Goal: Check status: Check status

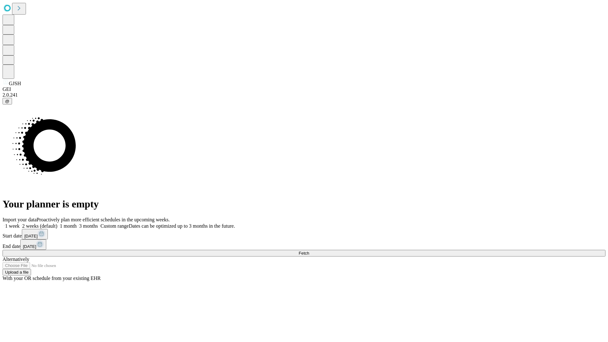
click at [20, 223] on label "1 week" at bounding box center [11, 225] width 17 height 5
click at [309, 251] on span "Fetch" at bounding box center [303, 253] width 10 height 5
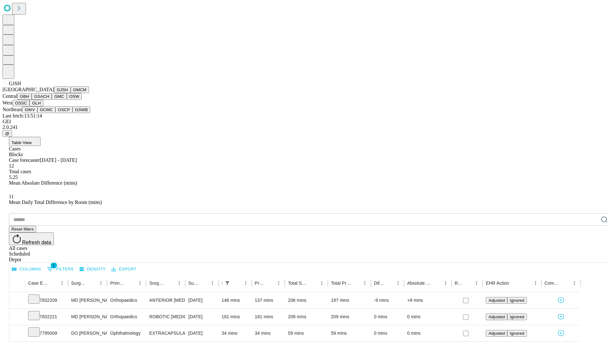
click at [71, 93] on button "GMCM" at bounding box center [80, 89] width 18 height 7
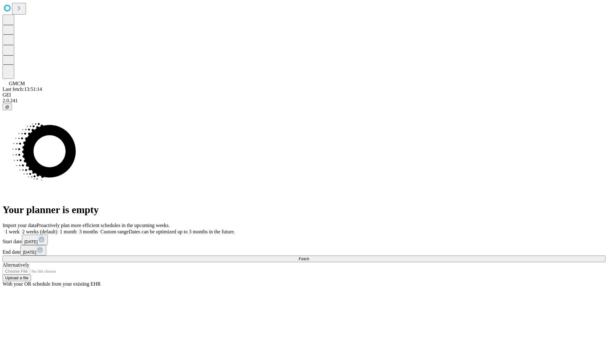
click at [20, 229] on label "1 week" at bounding box center [11, 231] width 17 height 5
click at [309, 256] on span "Fetch" at bounding box center [303, 258] width 10 height 5
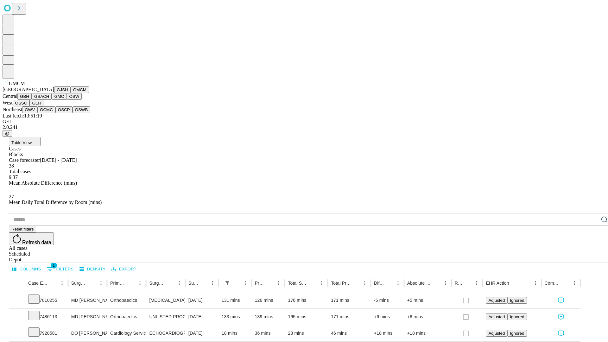
click at [32, 100] on button "GBH" at bounding box center [24, 96] width 14 height 7
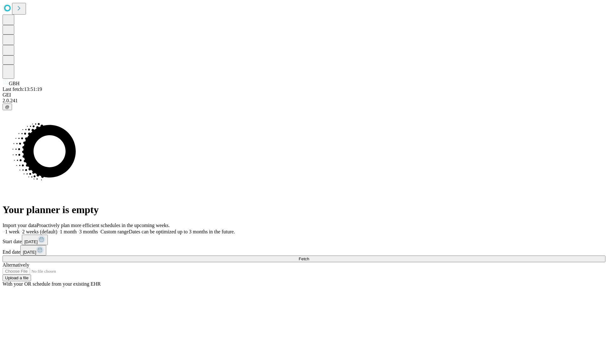
click at [20, 229] on label "1 week" at bounding box center [11, 231] width 17 height 5
click at [309, 256] on span "Fetch" at bounding box center [303, 258] width 10 height 5
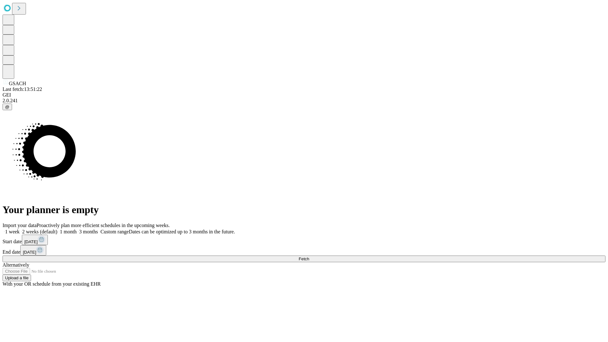
click at [20, 229] on label "1 week" at bounding box center [11, 231] width 17 height 5
click at [309, 256] on span "Fetch" at bounding box center [303, 258] width 10 height 5
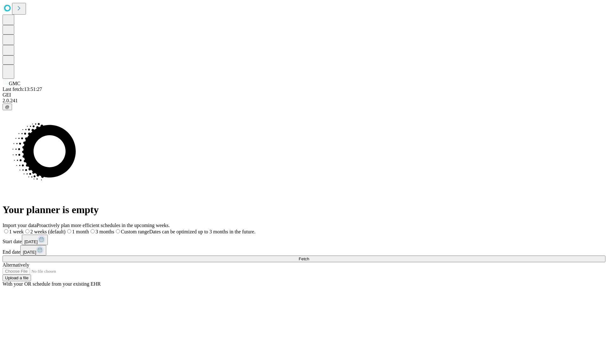
click at [24, 229] on label "1 week" at bounding box center [13, 231] width 21 height 5
click at [309, 256] on span "Fetch" at bounding box center [303, 258] width 10 height 5
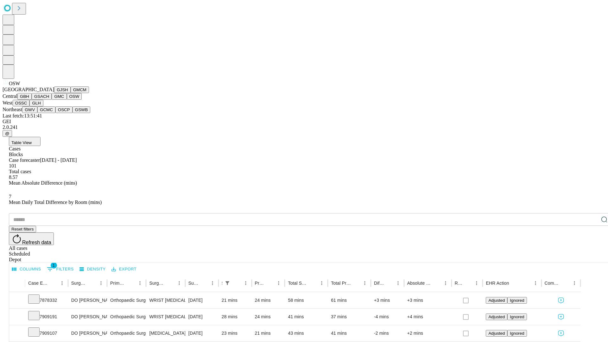
click at [30, 106] on button "OSSC" at bounding box center [21, 103] width 17 height 7
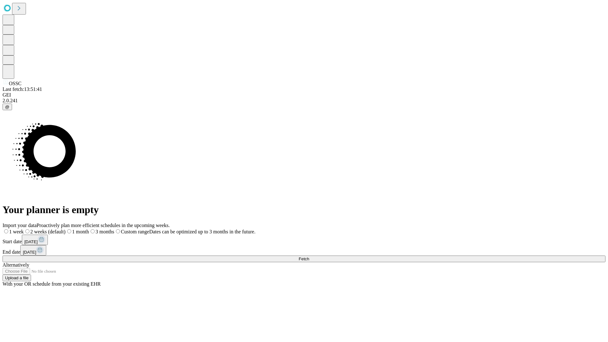
click at [24, 229] on label "1 week" at bounding box center [13, 231] width 21 height 5
click at [309, 256] on span "Fetch" at bounding box center [303, 258] width 10 height 5
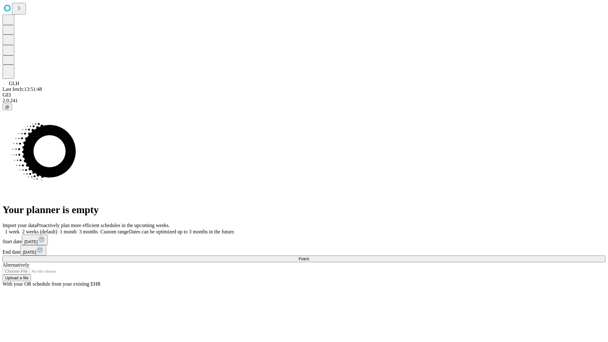
click at [20, 229] on label "1 week" at bounding box center [11, 231] width 17 height 5
click at [309, 256] on span "Fetch" at bounding box center [303, 258] width 10 height 5
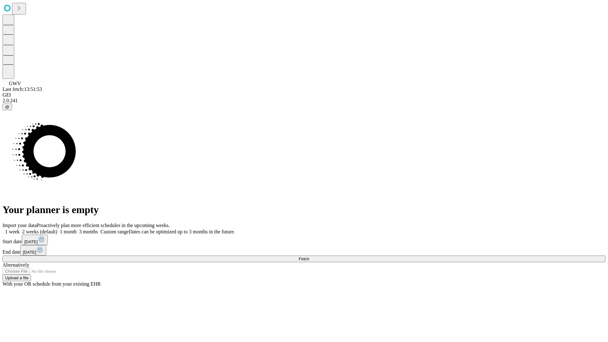
click at [309, 256] on span "Fetch" at bounding box center [303, 258] width 10 height 5
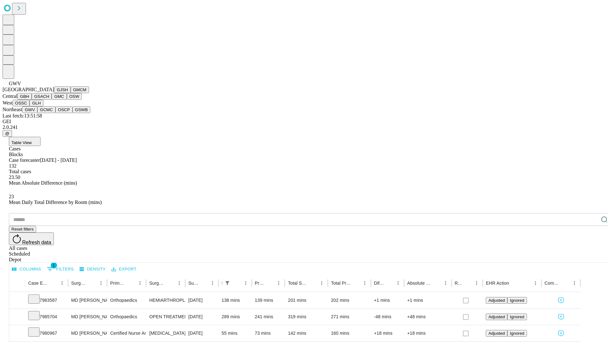
click at [49, 113] on button "GCMC" at bounding box center [46, 109] width 18 height 7
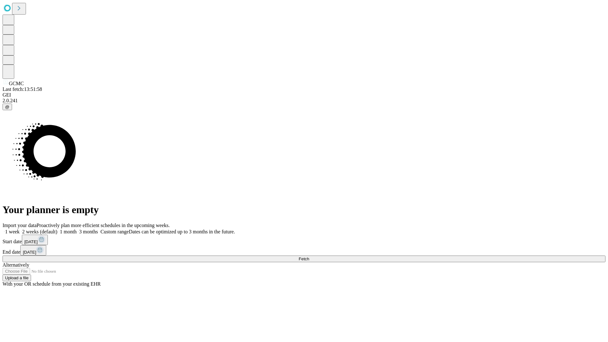
click at [20, 229] on label "1 week" at bounding box center [11, 231] width 17 height 5
click at [309, 256] on span "Fetch" at bounding box center [303, 258] width 10 height 5
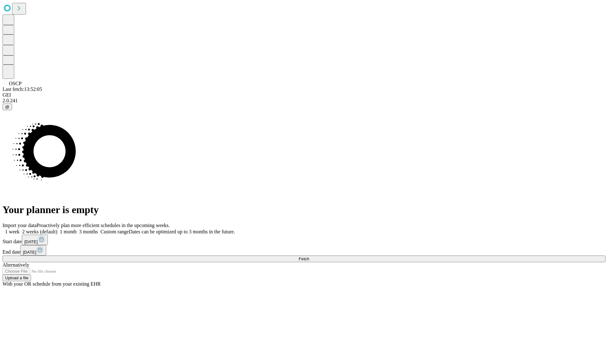
click at [20, 229] on label "1 week" at bounding box center [11, 231] width 17 height 5
click at [309, 256] on span "Fetch" at bounding box center [303, 258] width 10 height 5
